Goal: Task Accomplishment & Management: Manage account settings

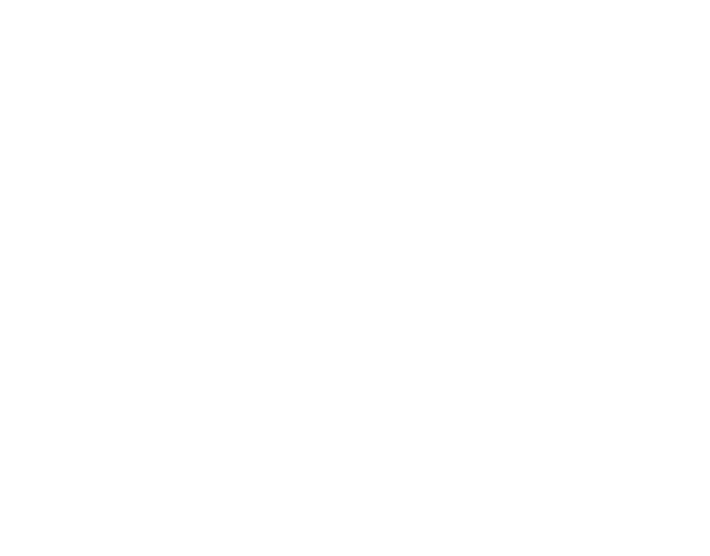
type input "[EMAIL_ADDRESS][DOMAIN_NAME]"
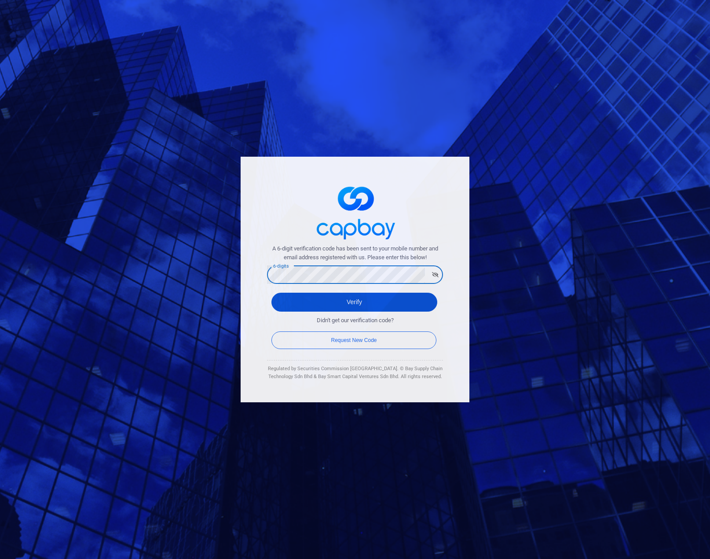
click at [350, 304] on button "Verify" at bounding box center [354, 302] width 166 height 19
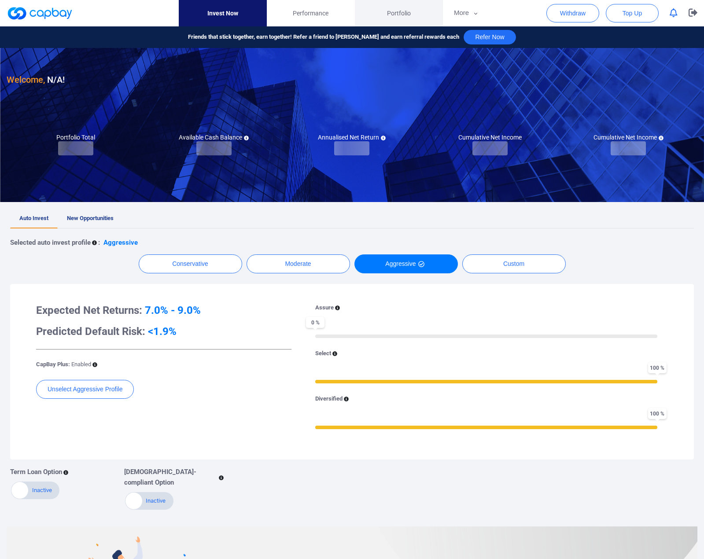
click at [398, 18] on span "Portfolio" at bounding box center [399, 13] width 24 height 10
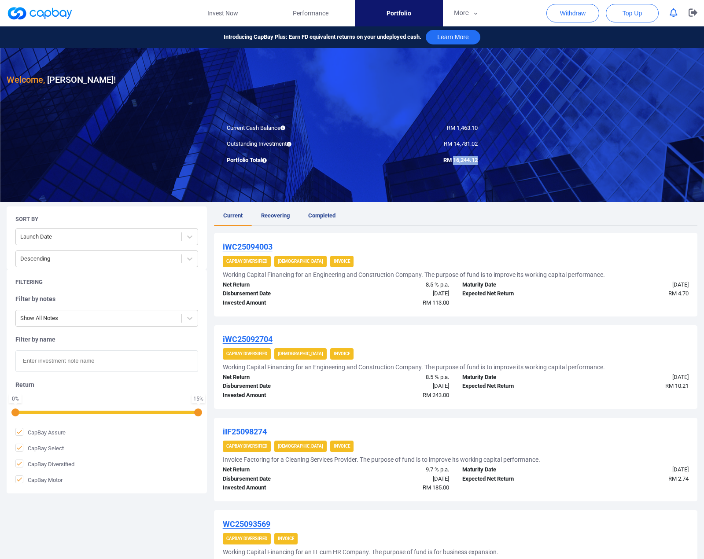
drag, startPoint x: 452, startPoint y: 159, endPoint x: 476, endPoint y: 161, distance: 23.9
click at [476, 161] on span "RM 16,244.12" at bounding box center [460, 160] width 34 height 7
copy span "16,244.12"
click at [690, 13] on icon "button" at bounding box center [692, 12] width 9 height 8
